Goal: Task Accomplishment & Management: Use online tool/utility

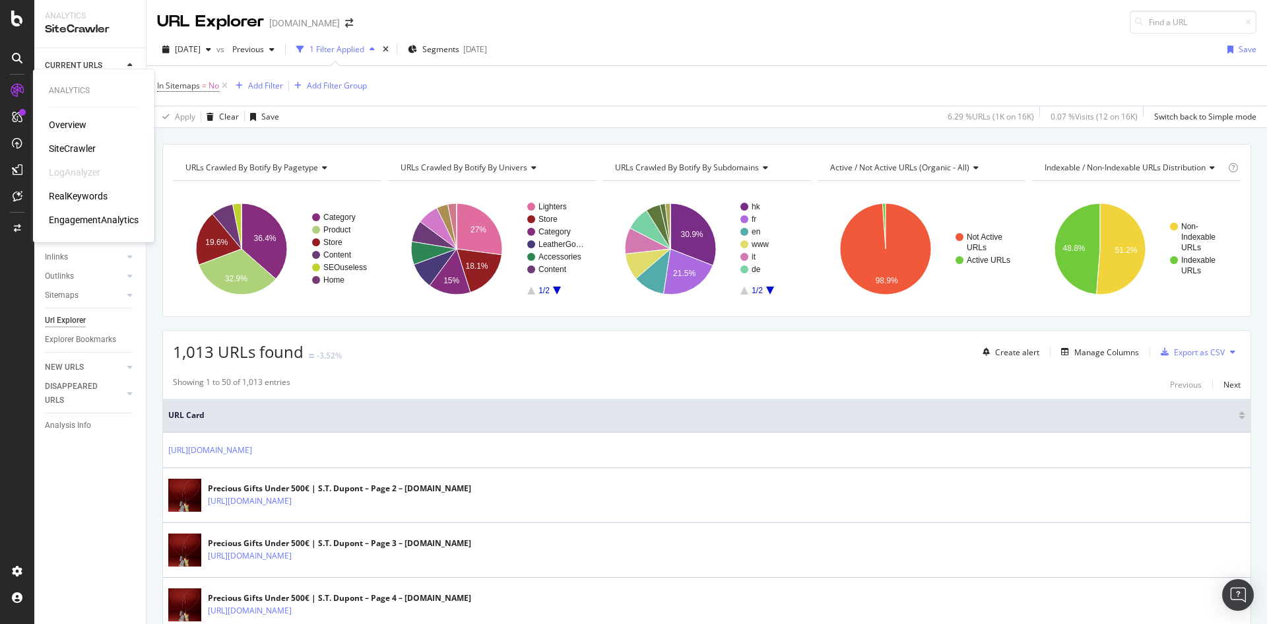
click at [64, 125] on div "Overview" at bounding box center [68, 124] width 38 height 13
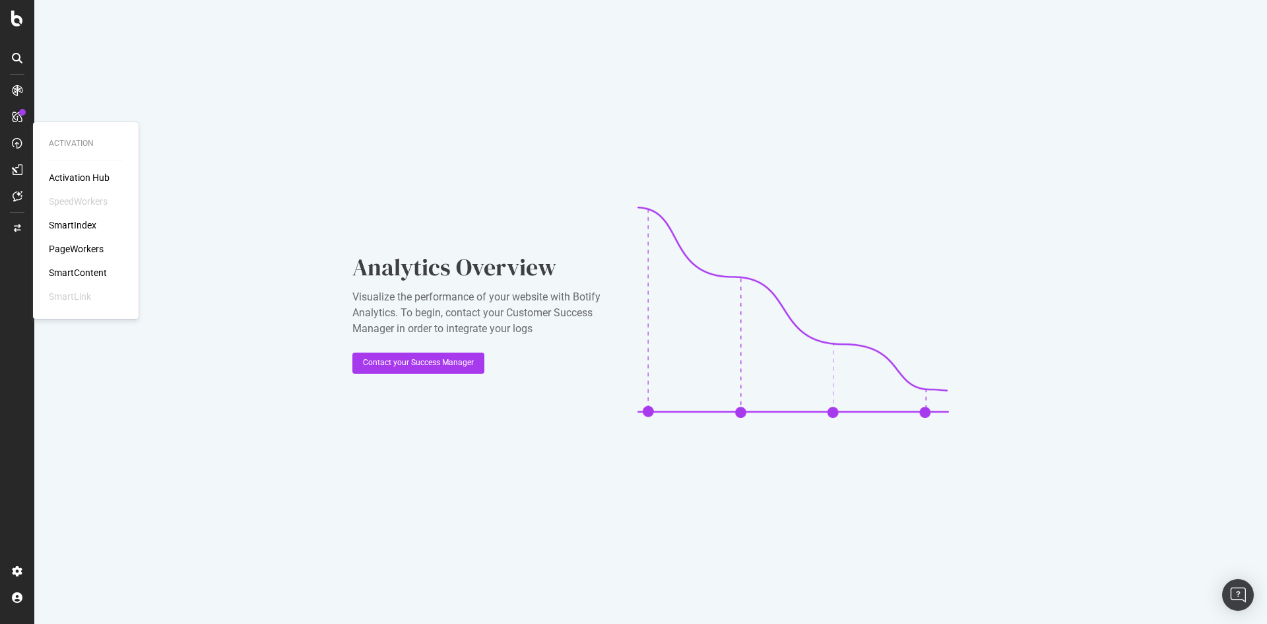
click at [87, 245] on div "PageWorkers" at bounding box center [76, 248] width 55 height 13
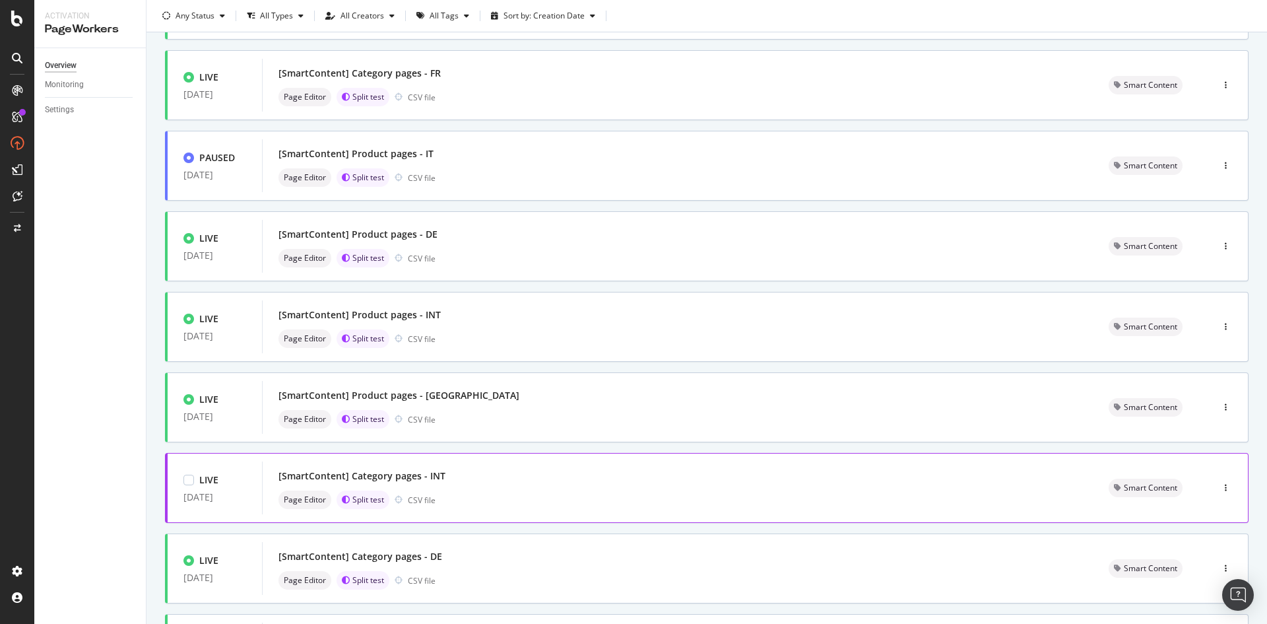
scroll to position [264, 0]
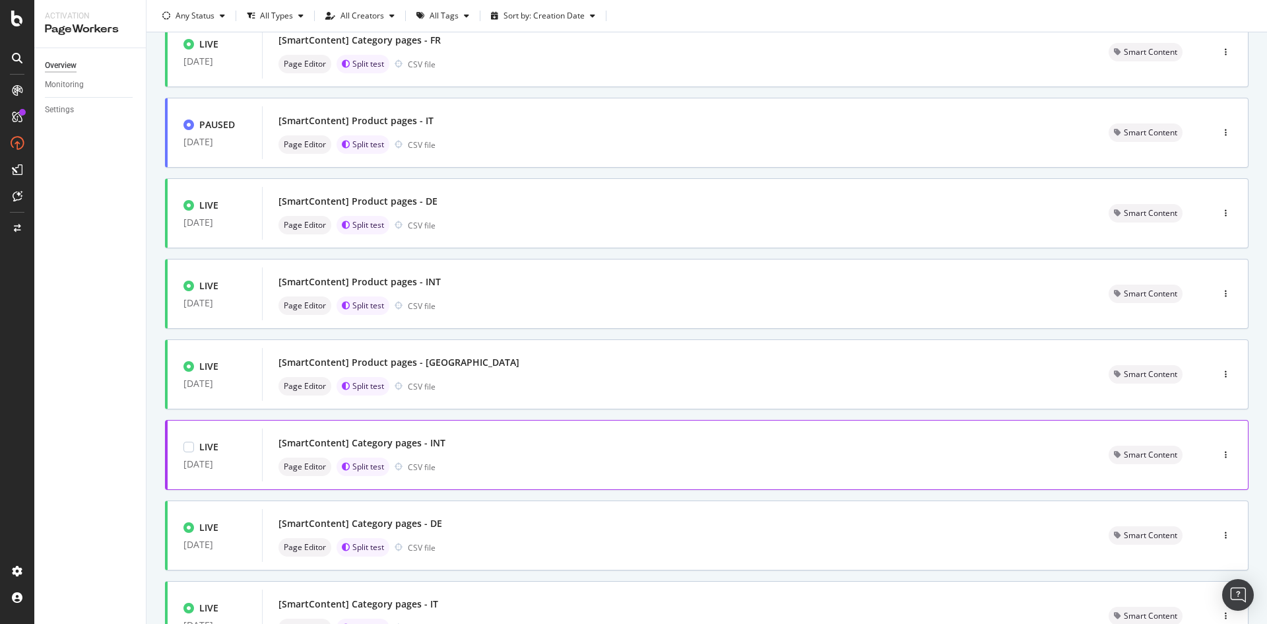
click at [482, 429] on div "[SmartContent] Category pages - INT Page Editor Split test CSV file" at bounding box center [677, 454] width 831 height 53
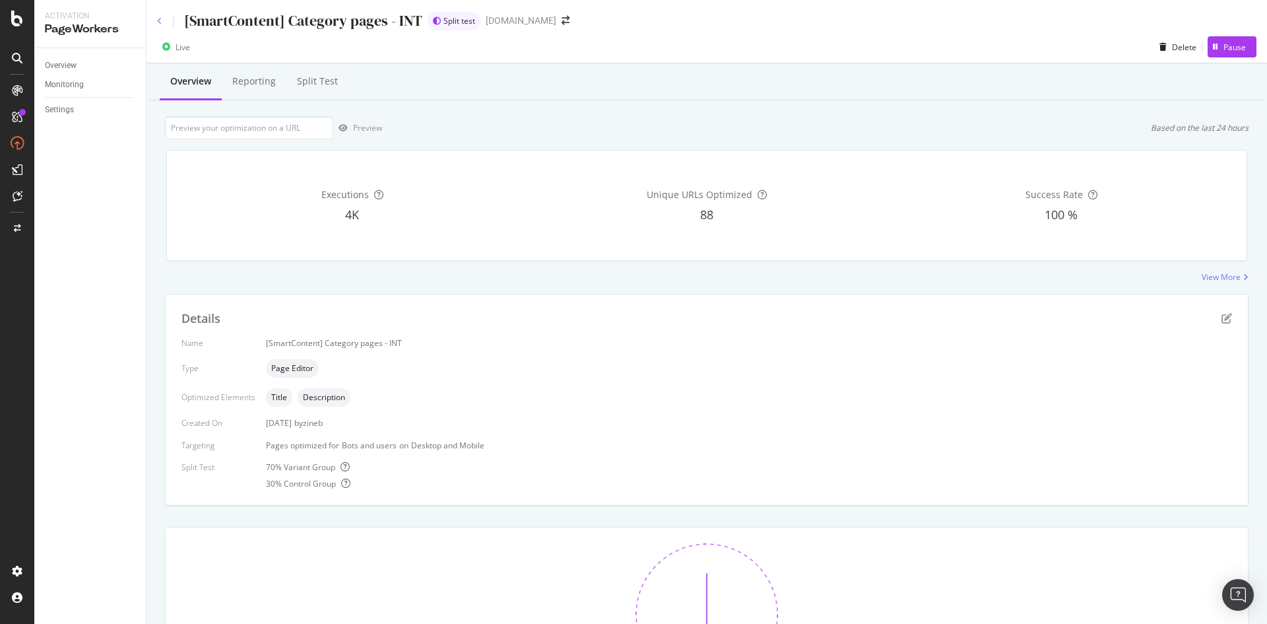
click at [160, 20] on icon at bounding box center [159, 21] width 5 height 8
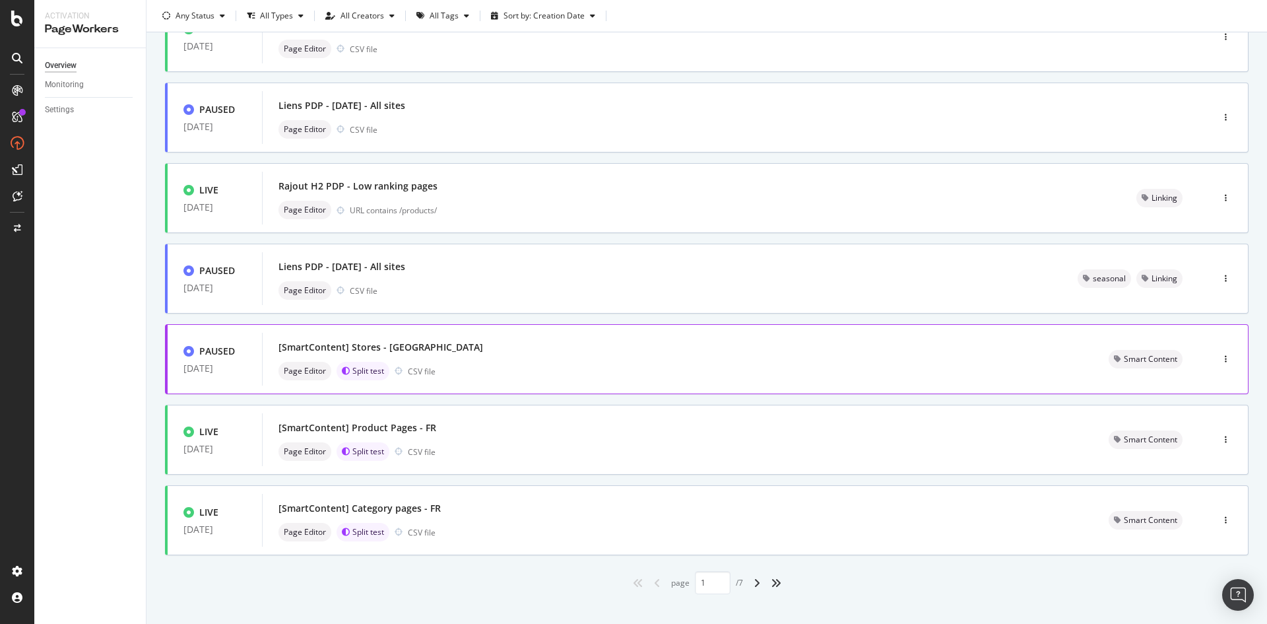
scroll to position [376, 0]
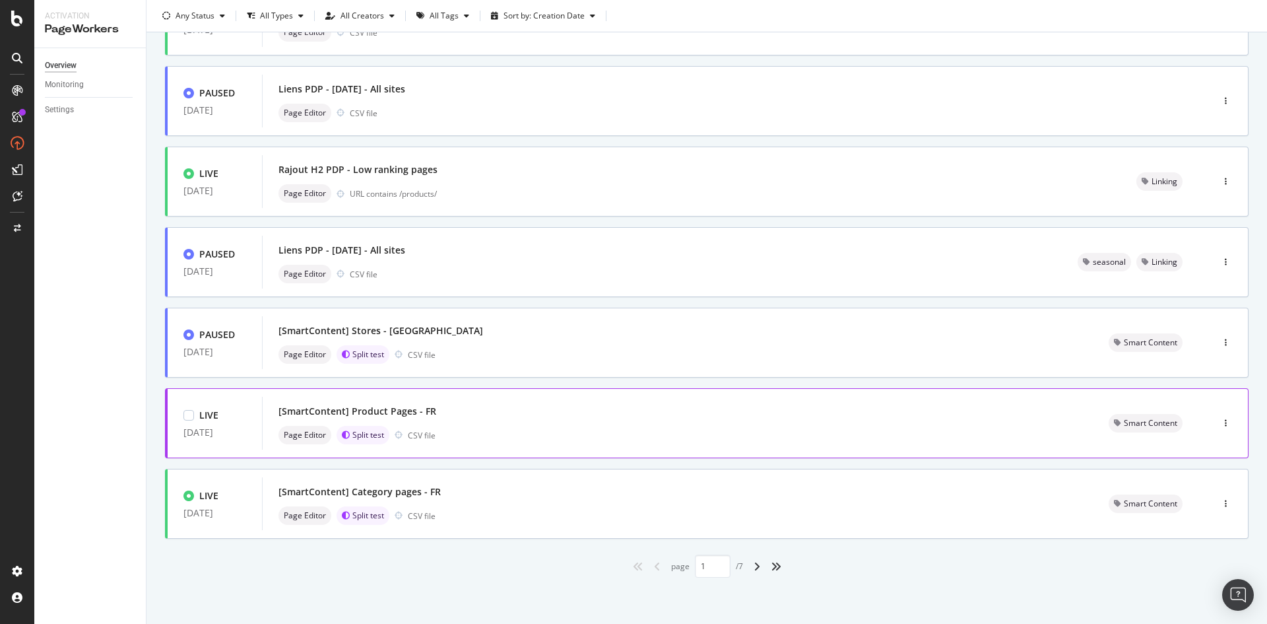
click at [484, 421] on div "[SmartContent] Product Pages - FR Page Editor Split test CSV file" at bounding box center [677, 423] width 798 height 42
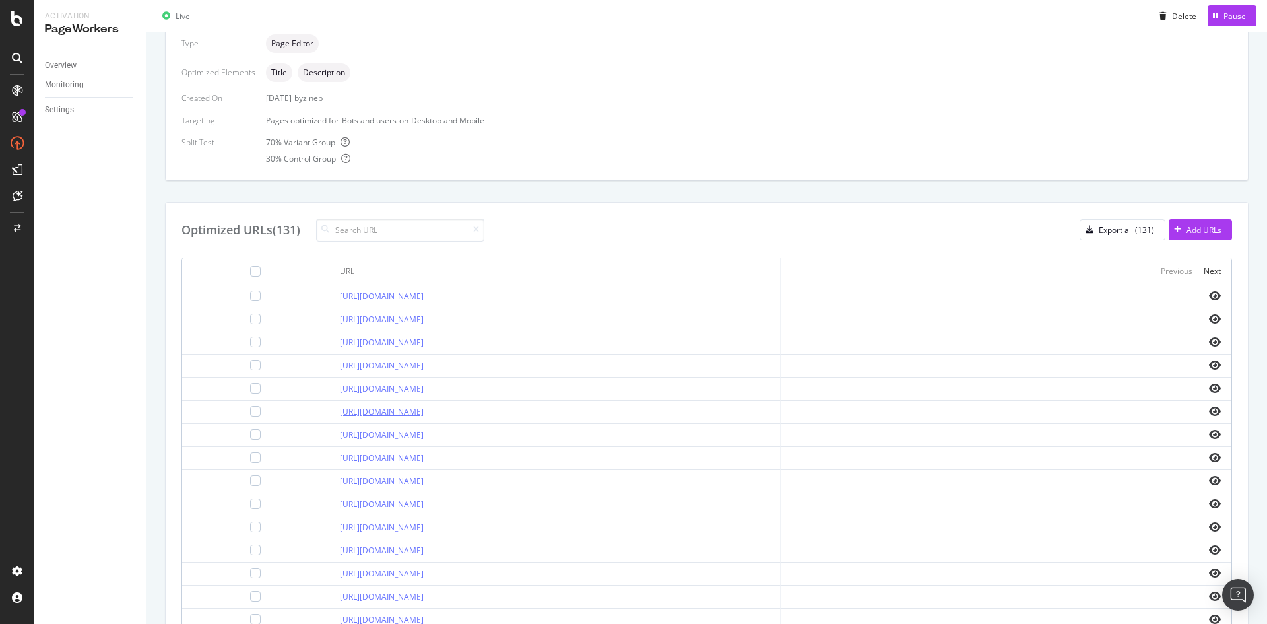
scroll to position [396, 0]
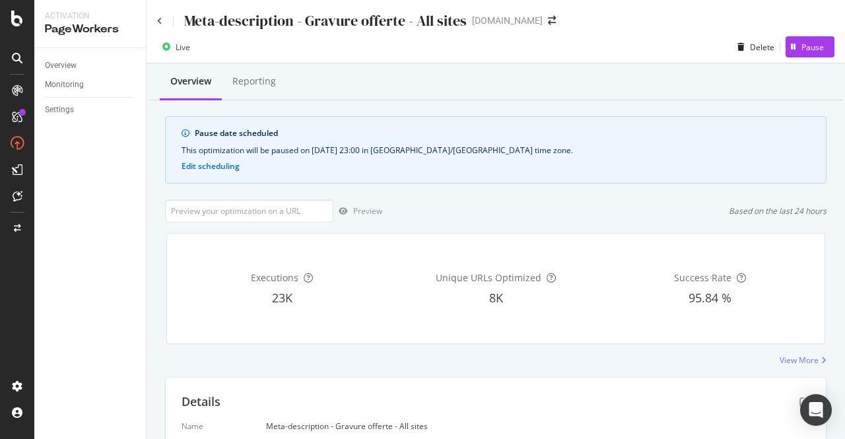
scroll to position [59, 0]
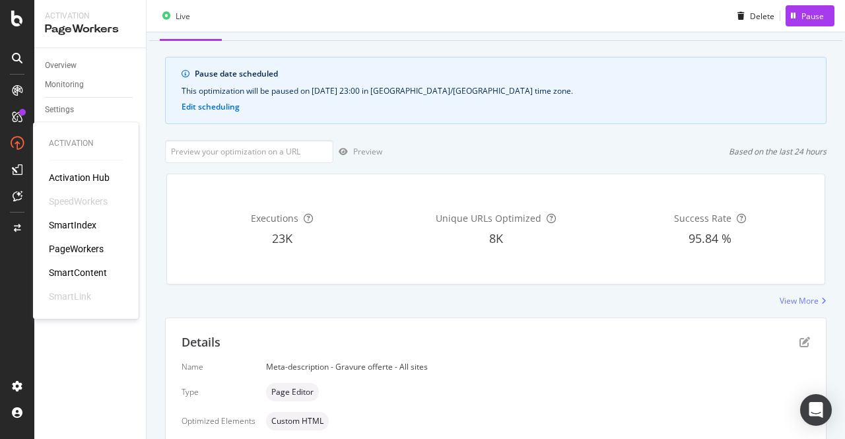
click at [86, 253] on div "PageWorkers" at bounding box center [76, 248] width 55 height 13
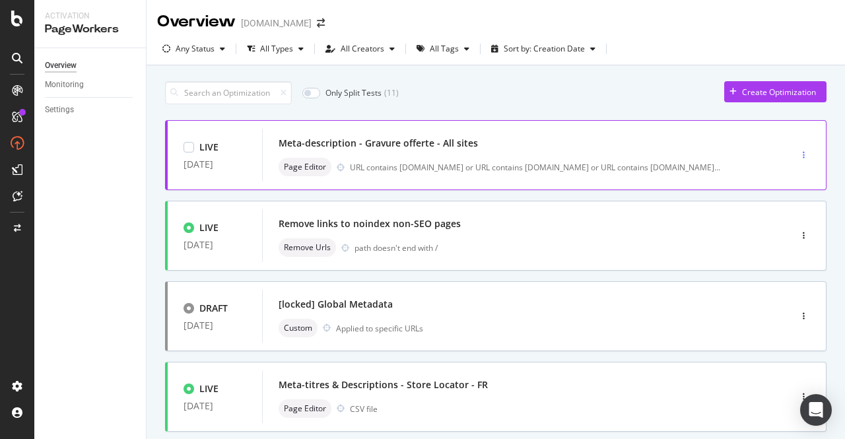
click at [797, 154] on div "button" at bounding box center [803, 155] width 13 height 8
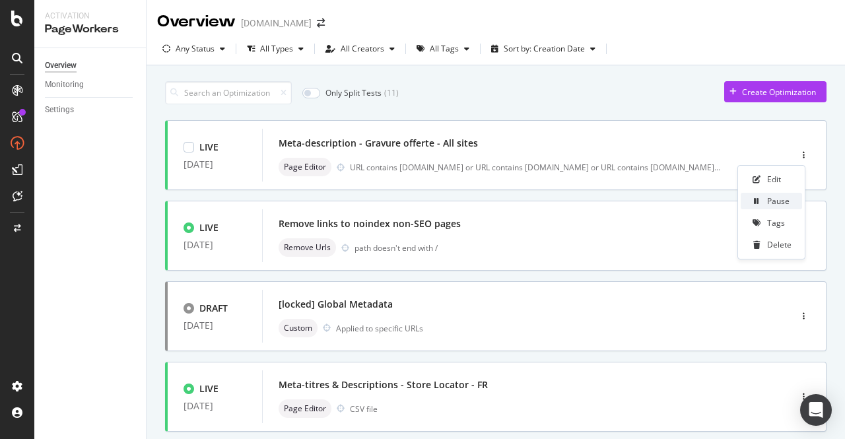
click at [789, 193] on div "Pause" at bounding box center [770, 201] width 61 height 16
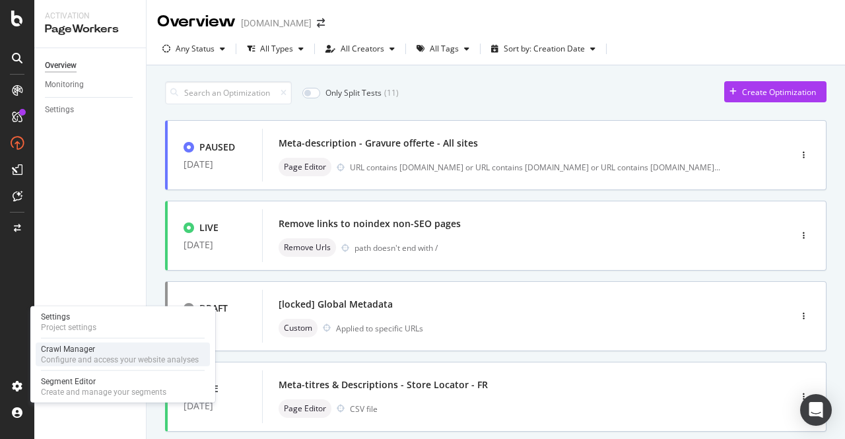
click at [61, 362] on div "Configure and access your website analyses" at bounding box center [120, 359] width 158 height 11
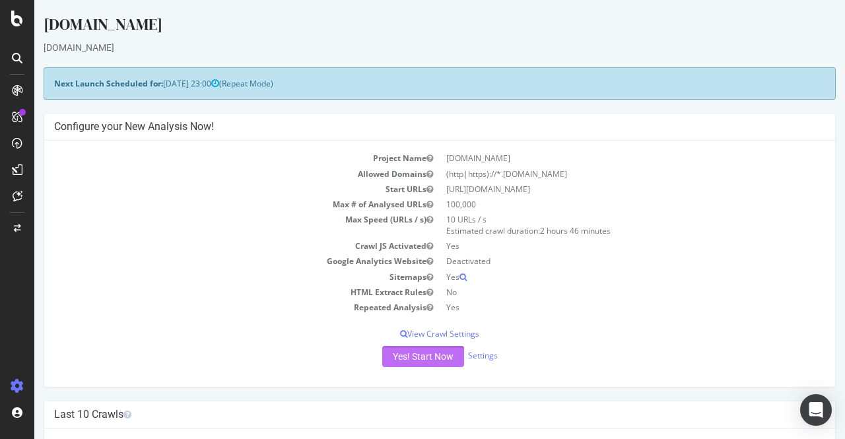
click at [430, 358] on button "Yes! Start Now" at bounding box center [423, 356] width 82 height 21
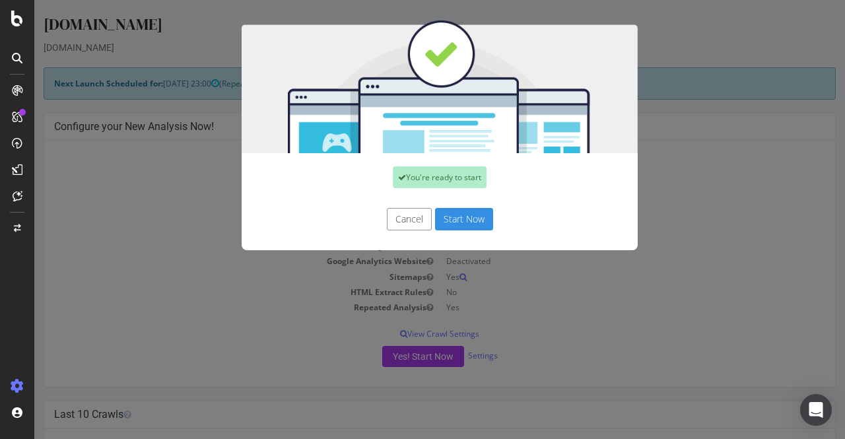
click at [466, 220] on button "Start Now" at bounding box center [464, 219] width 58 height 22
click at [688, 245] on div "You're ready to start Cancel Start Now" at bounding box center [439, 219] width 810 height 439
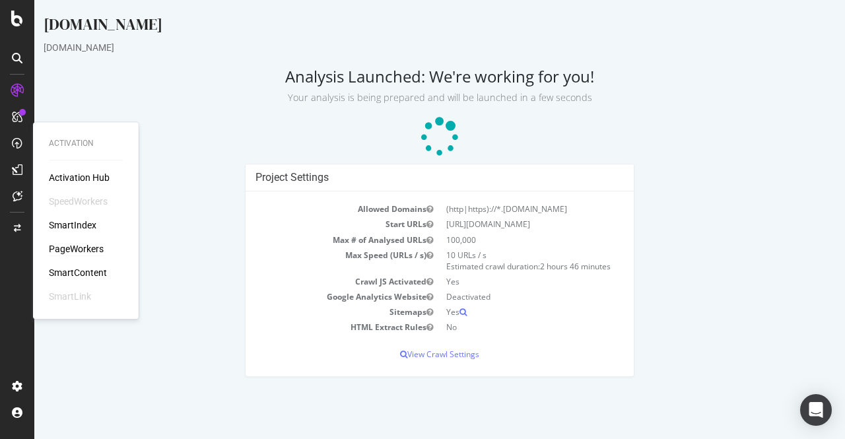
click at [74, 247] on div "PageWorkers" at bounding box center [76, 248] width 55 height 13
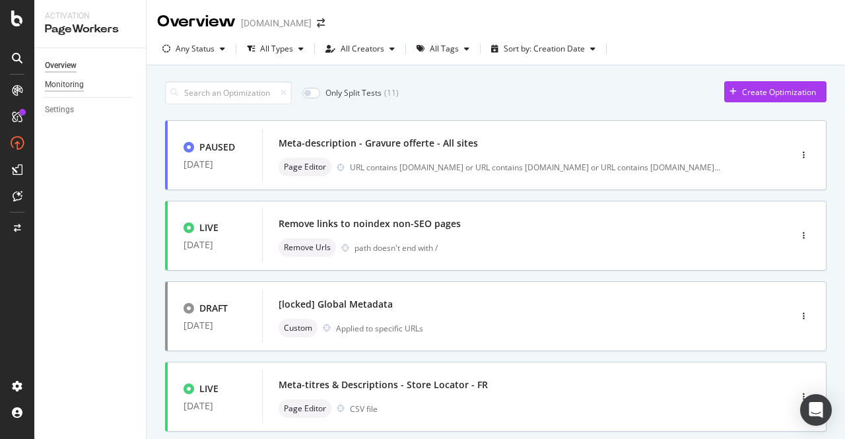
click at [73, 84] on div "Monitoring" at bounding box center [64, 85] width 39 height 14
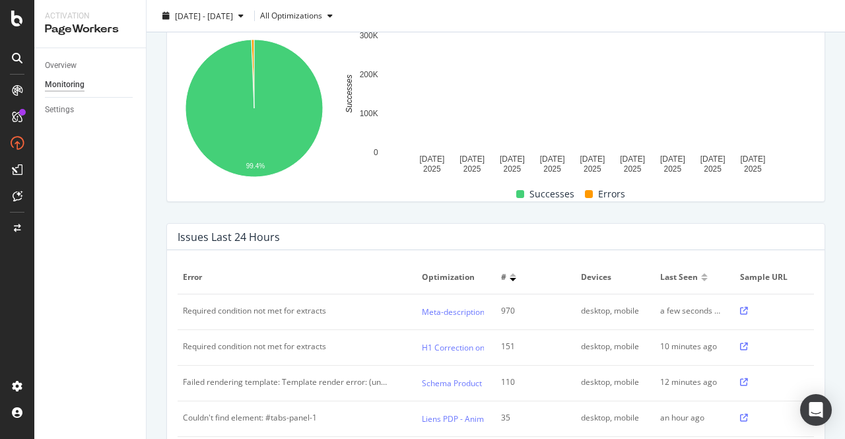
scroll to position [264, 0]
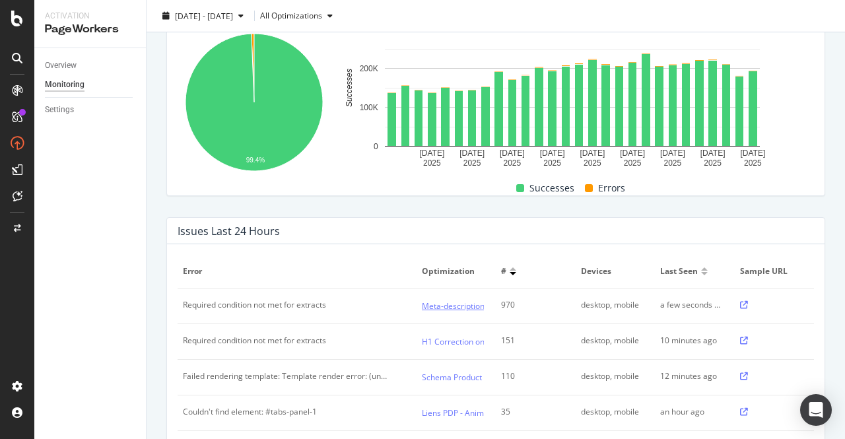
click at [426, 308] on link "Meta-description - Gravure offerte - All sites" at bounding box center [503, 306] width 162 height 14
